Goal: Transaction & Acquisition: Purchase product/service

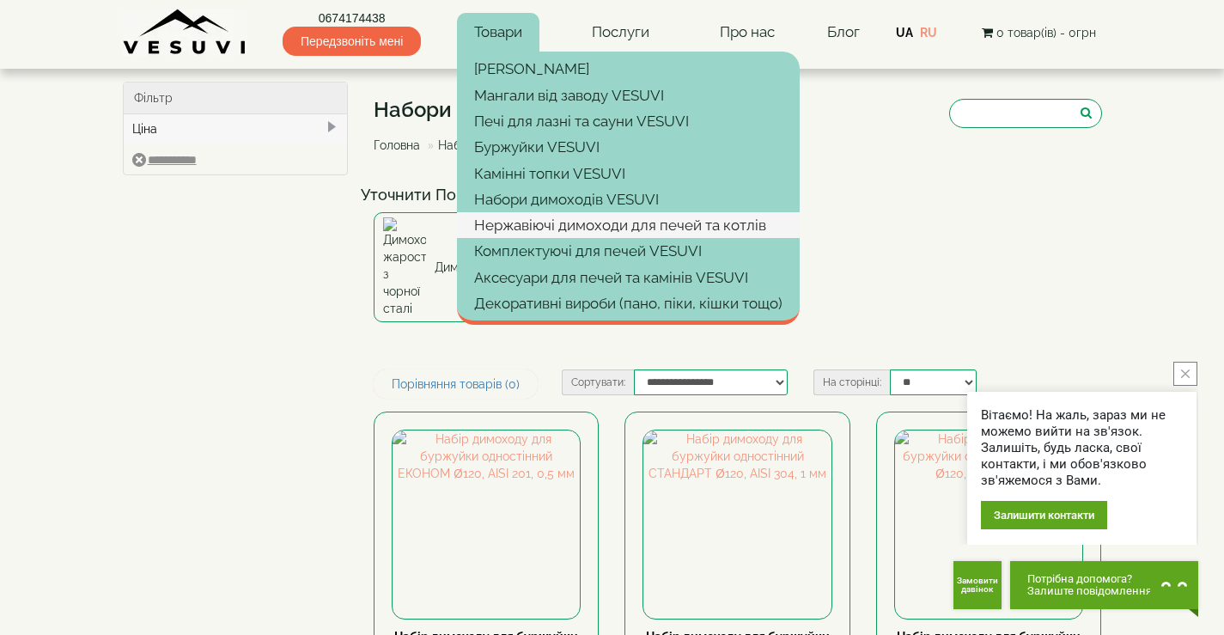
click at [564, 226] on link "Нержавіючі димоходи для печей та котлів" at bounding box center [628, 225] width 343 height 26
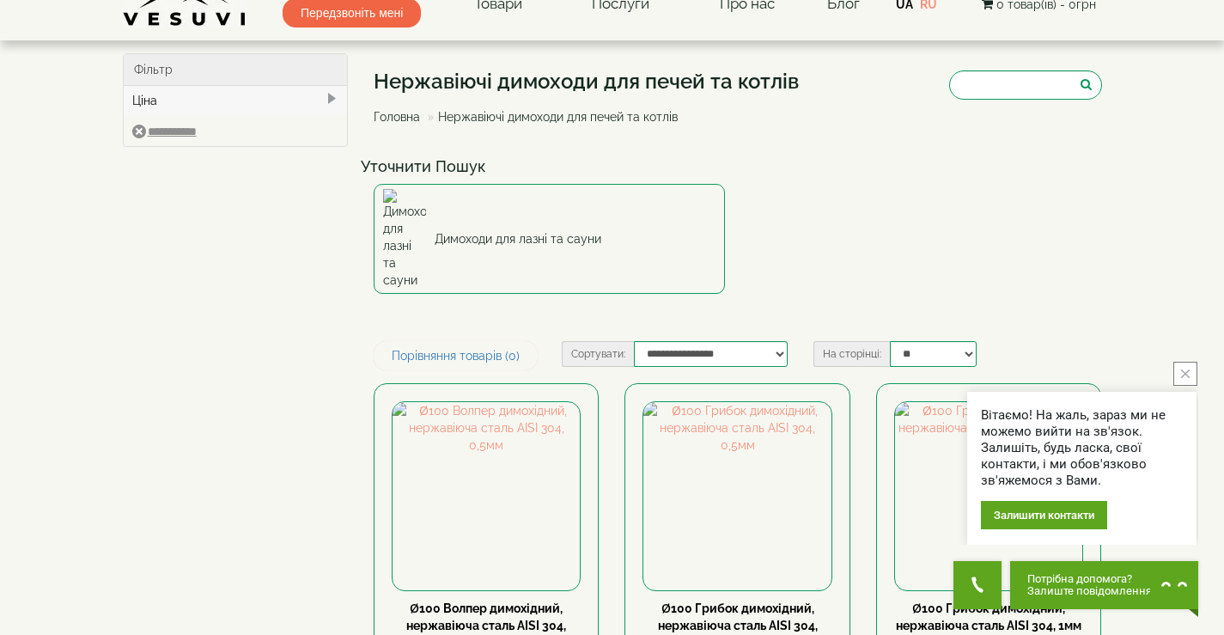
scroll to position [86, 0]
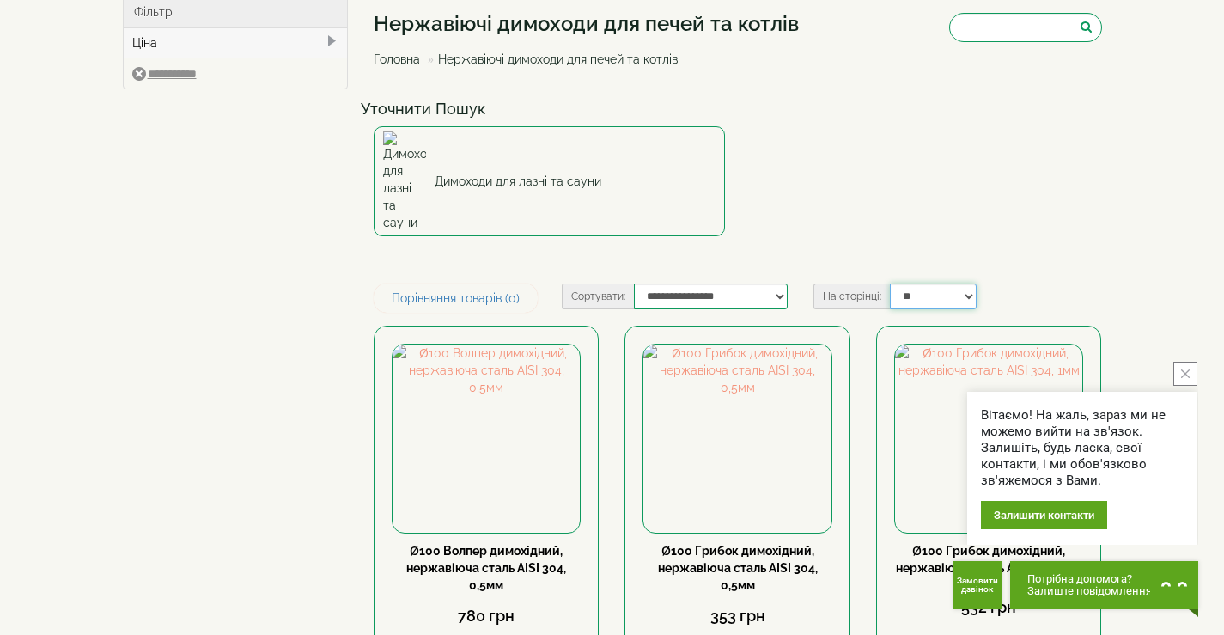
click at [969, 284] on select "** ** ** ** ***" at bounding box center [934, 297] width 88 height 26
select select "**********"
click at [890, 284] on select "** ** ** ** ***" at bounding box center [934, 297] width 88 height 26
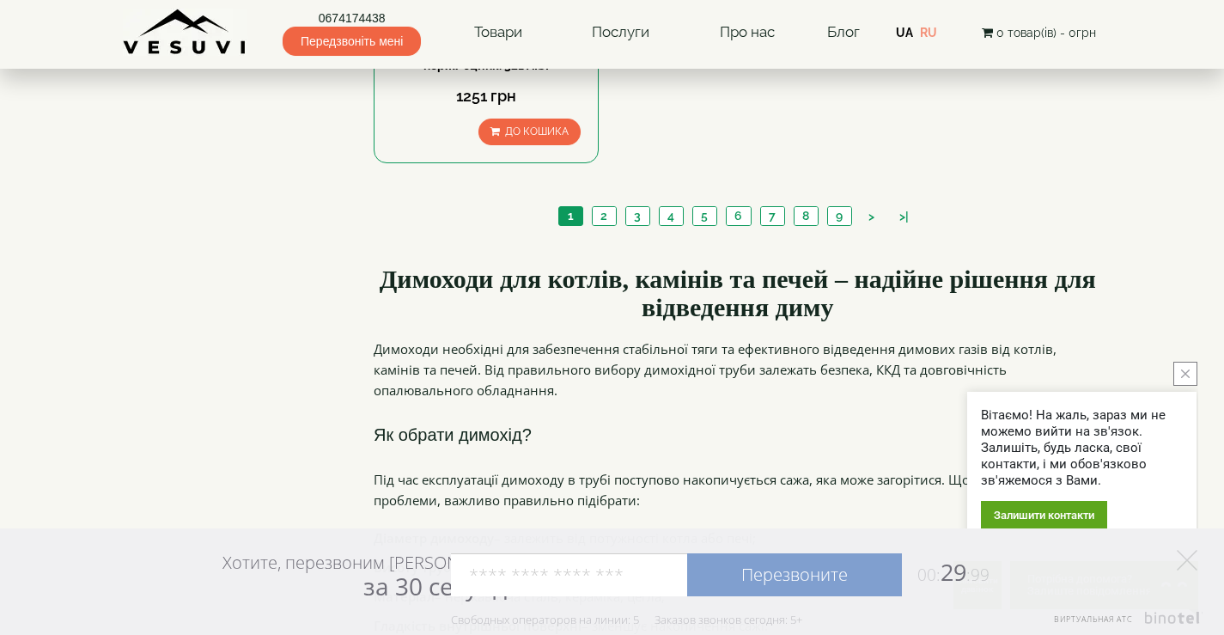
scroll to position [12783, 0]
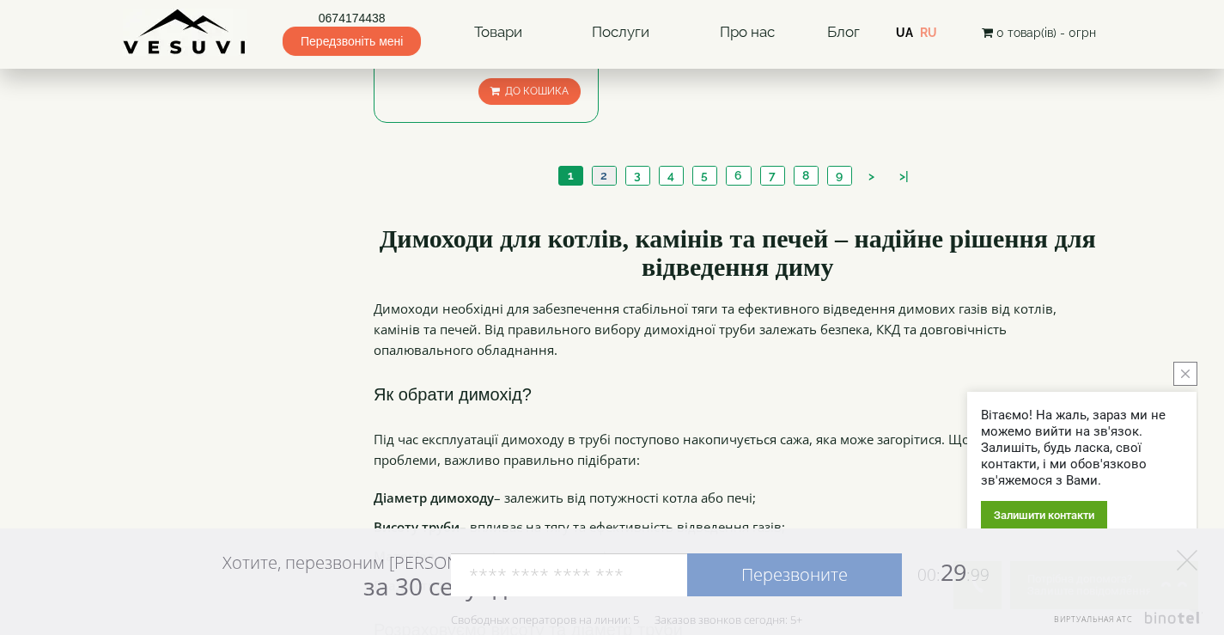
click at [606, 167] on link "2" at bounding box center [604, 176] width 24 height 18
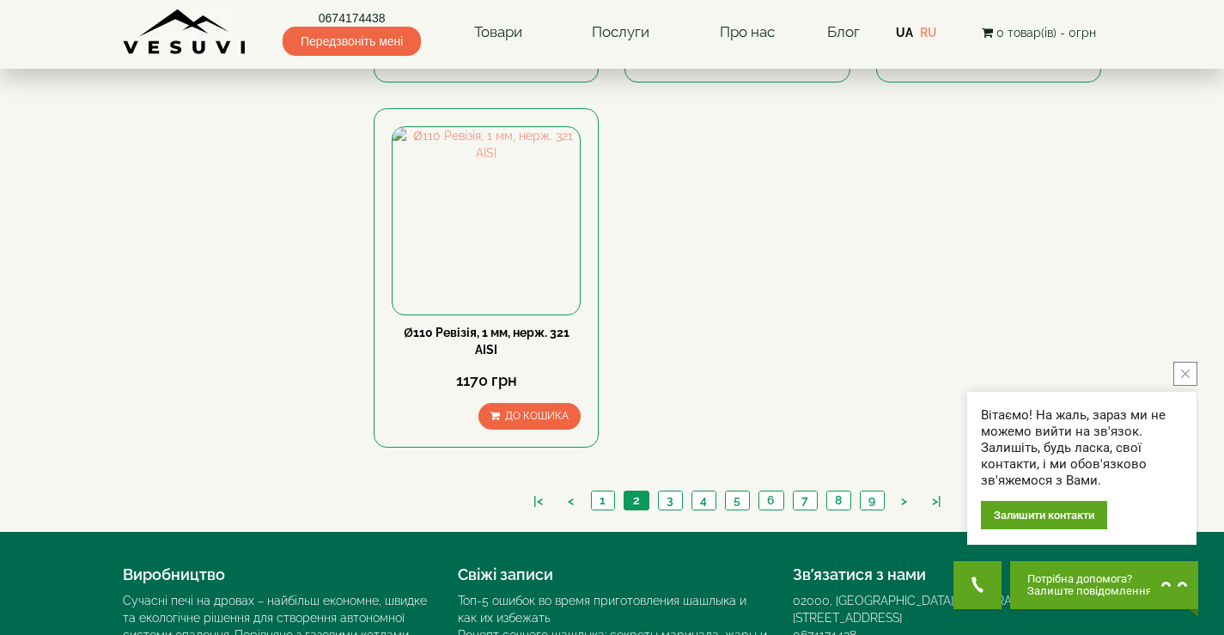
scroll to position [12540, 0]
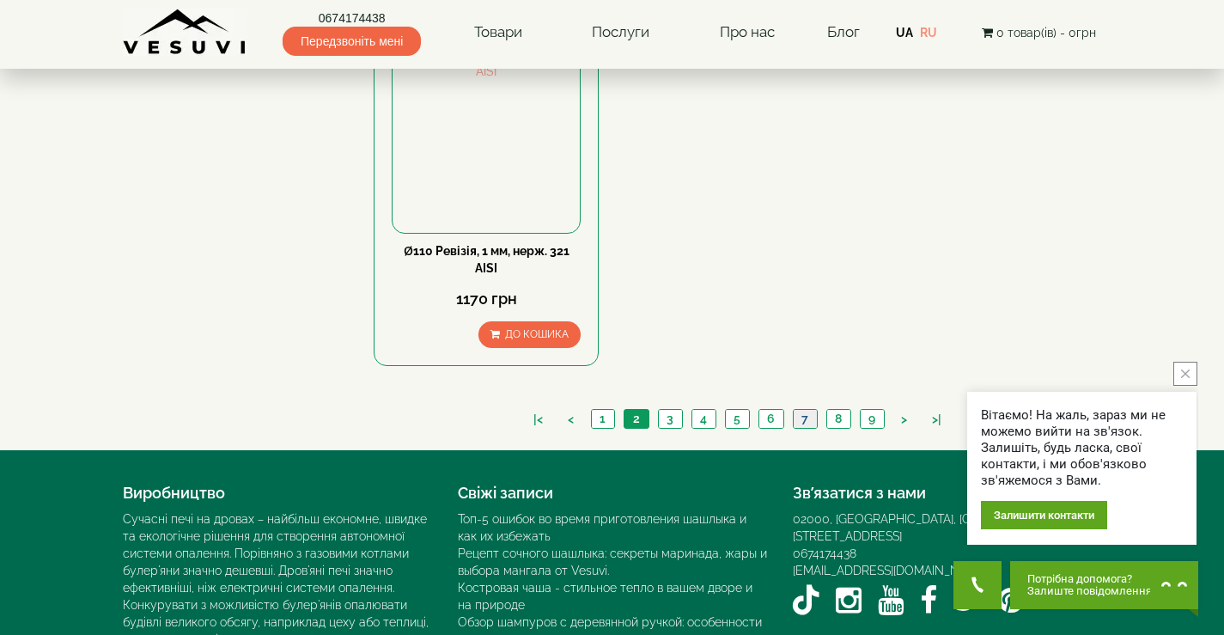
click at [803, 410] on link "7" at bounding box center [805, 419] width 24 height 18
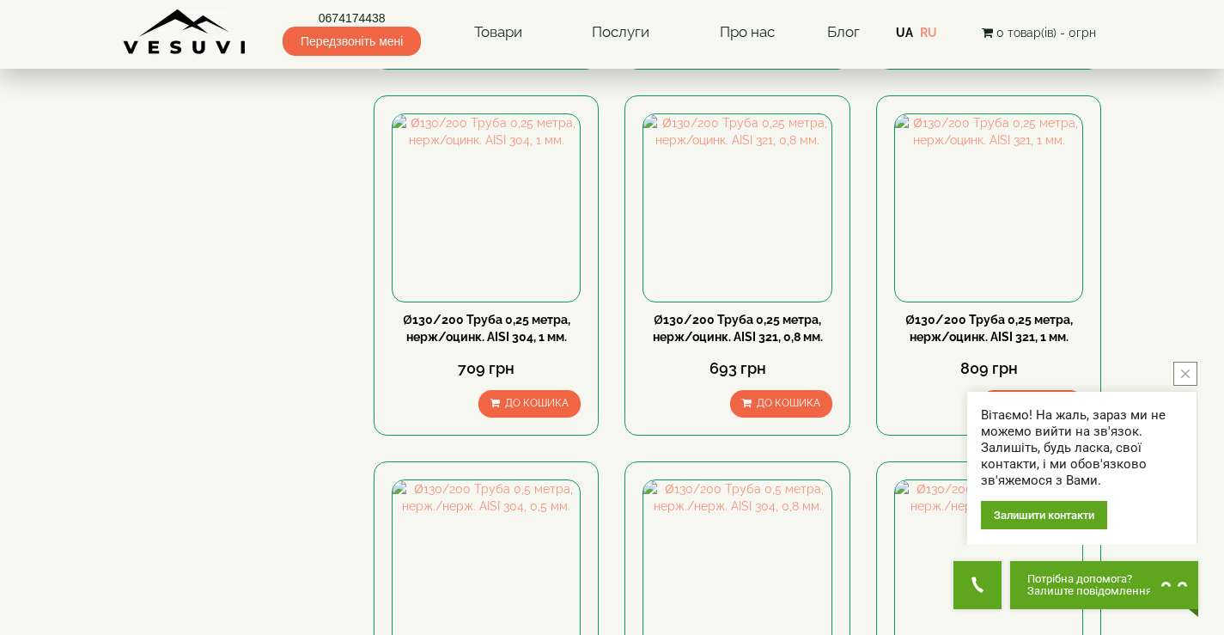
scroll to position [12396, 0]
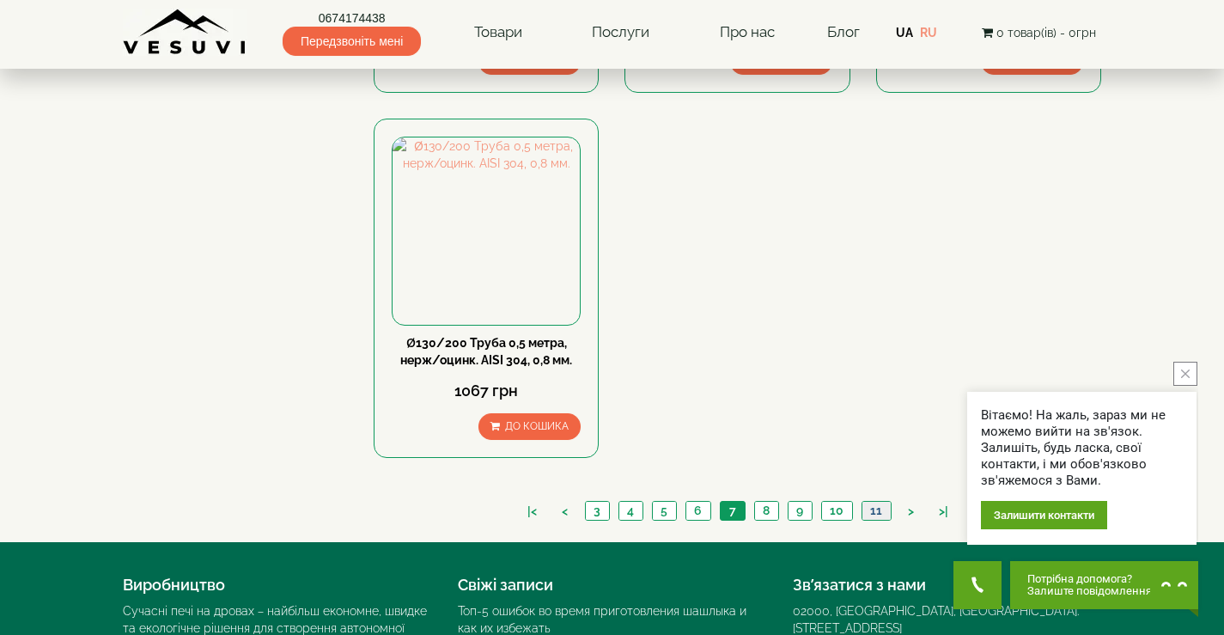
click at [881, 502] on link "11" at bounding box center [876, 511] width 29 height 18
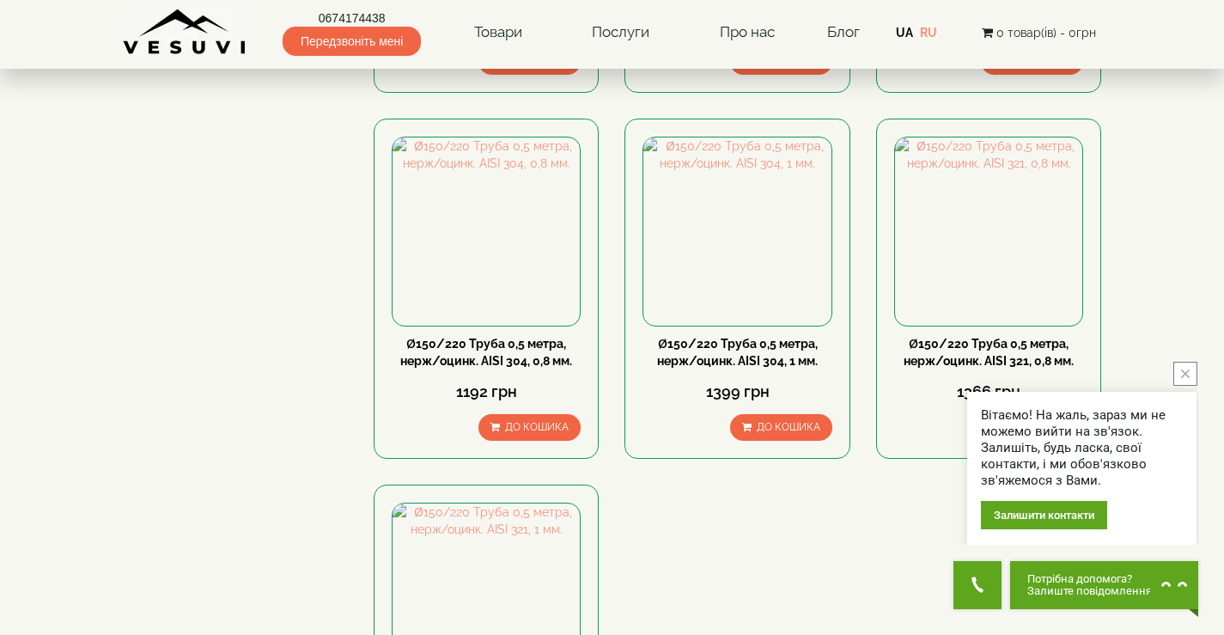
scroll to position [12543, 0]
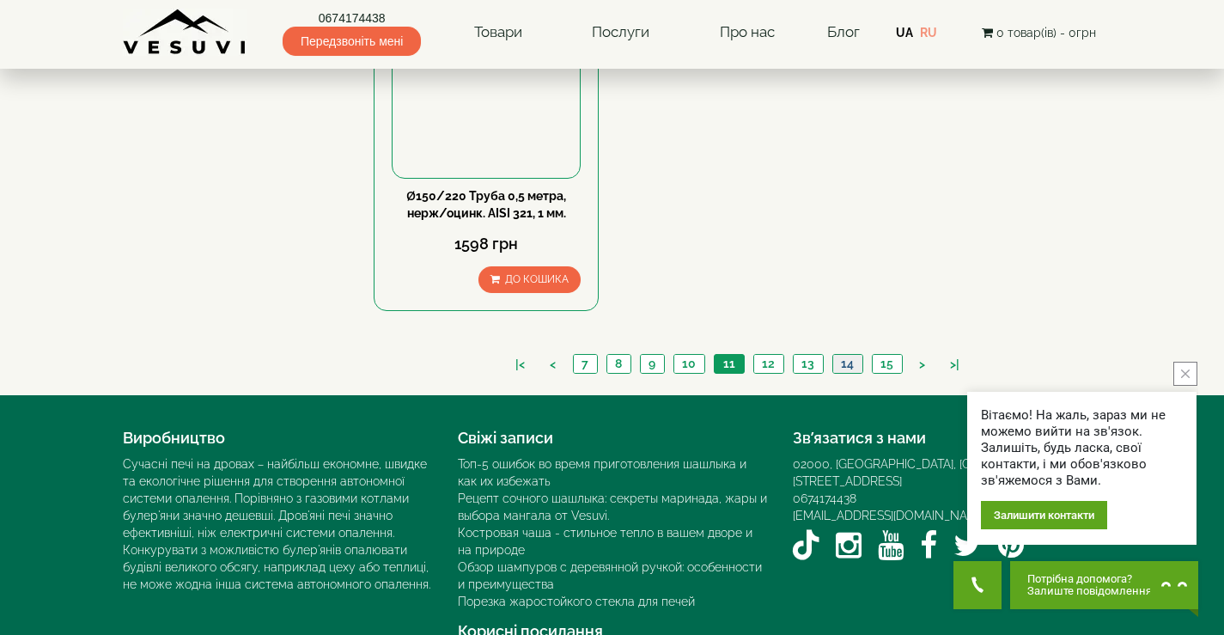
click at [851, 355] on link "14" at bounding box center [848, 364] width 30 height 18
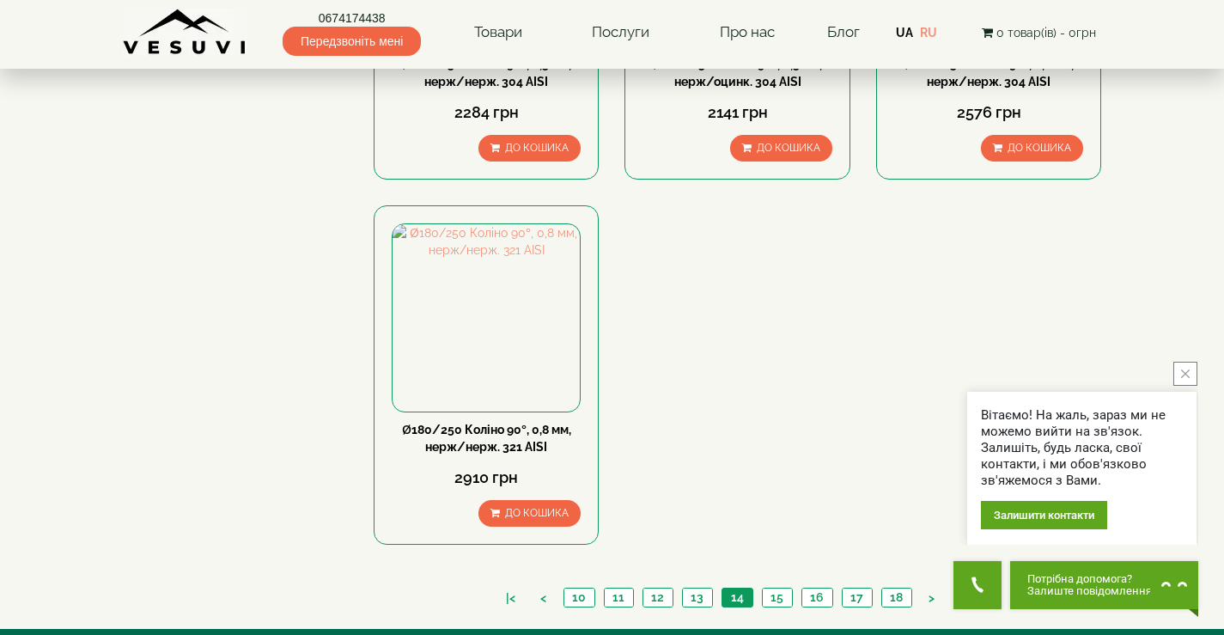
scroll to position [12452, 0]
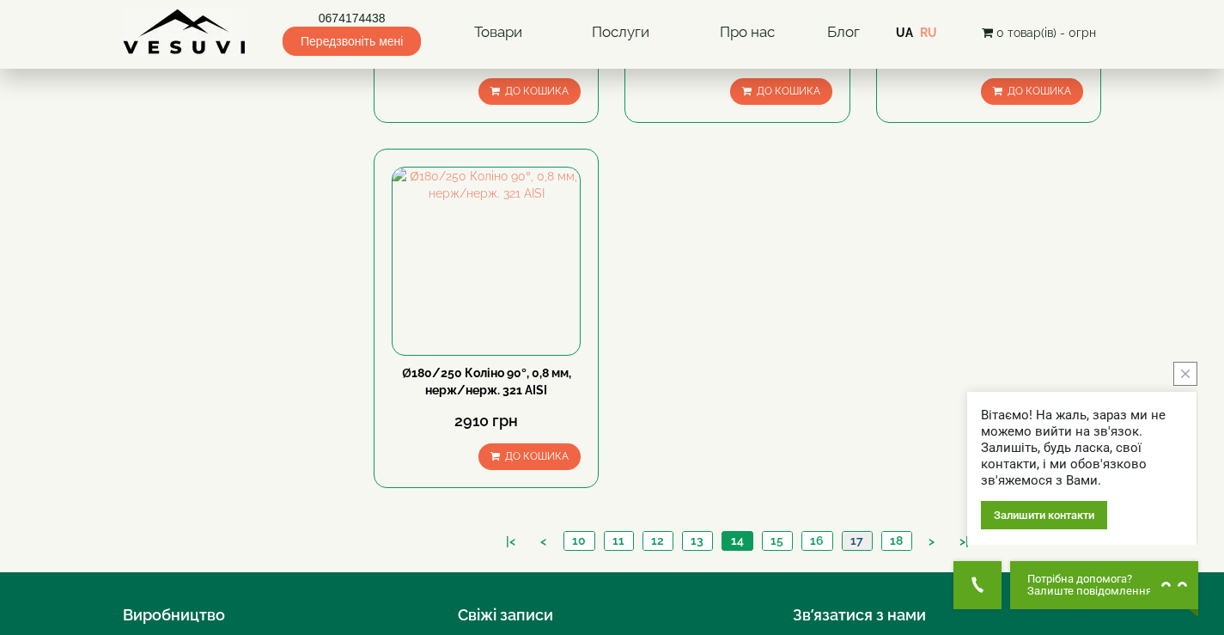
click at [851, 532] on link "17" at bounding box center [857, 541] width 30 height 18
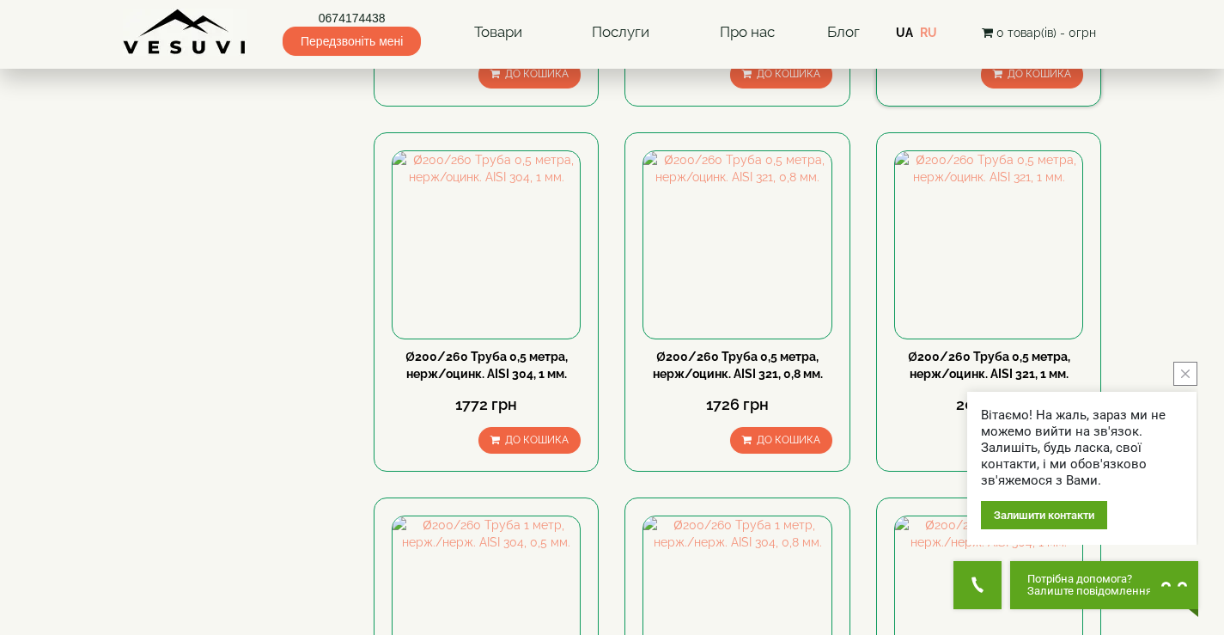
scroll to position [8721, 0]
